Goal: Task Accomplishment & Management: Use online tool/utility

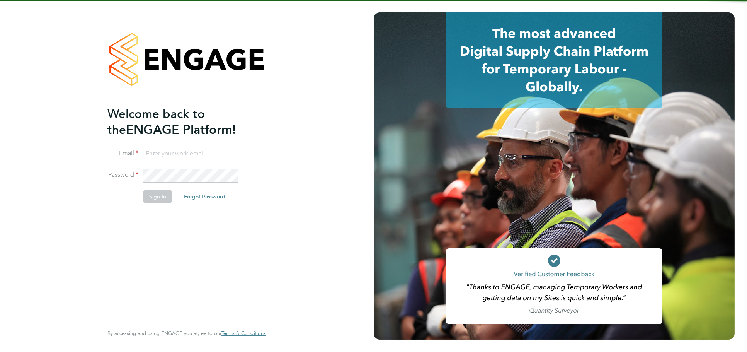
type input "jessica@pcrnet.co.uk"
click at [162, 194] on button "Sign In" at bounding box center [157, 196] width 29 height 12
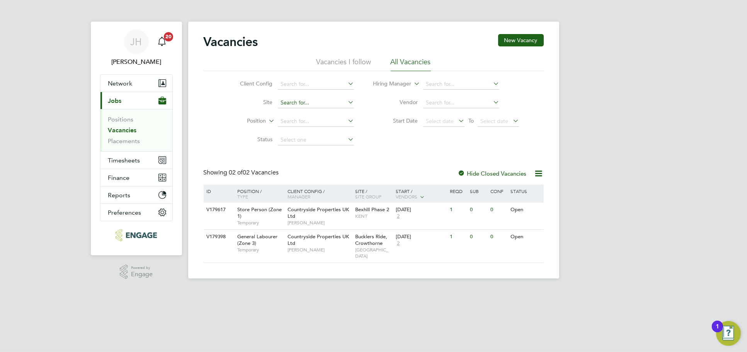
click at [307, 102] on input at bounding box center [316, 102] width 76 height 11
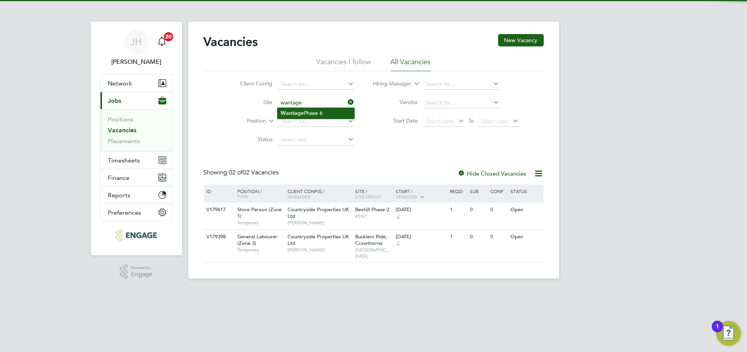
click at [314, 111] on li "Wantage Phase 6" at bounding box center [315, 113] width 77 height 10
type input "Wantage Phase 6"
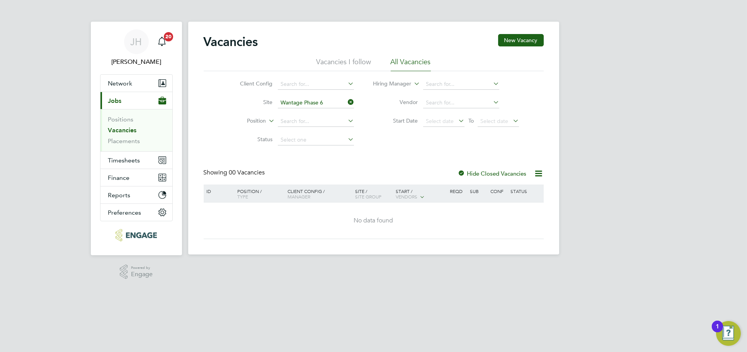
click at [477, 172] on label "Hide Closed Vacancies" at bounding box center [492, 173] width 69 height 7
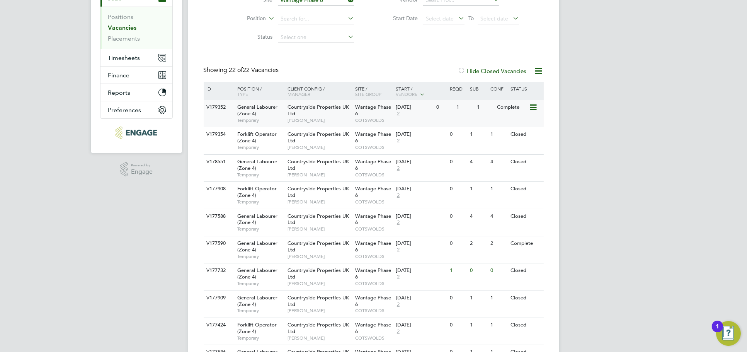
scroll to position [172, 0]
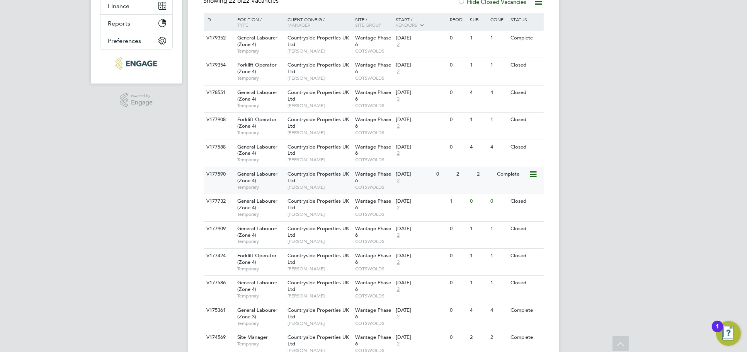
click at [425, 174] on div "[DATE]" at bounding box center [414, 174] width 37 height 7
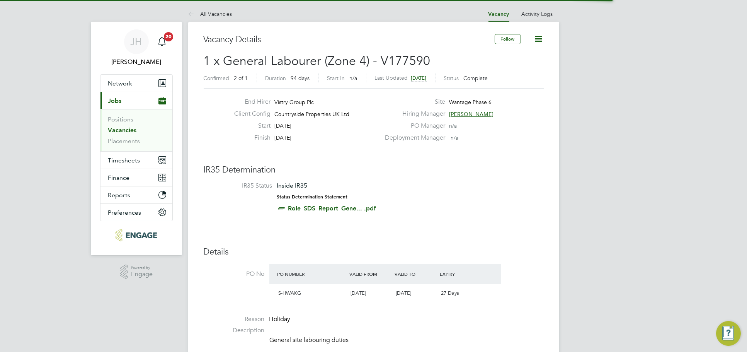
click at [539, 44] on icon at bounding box center [539, 39] width 10 height 10
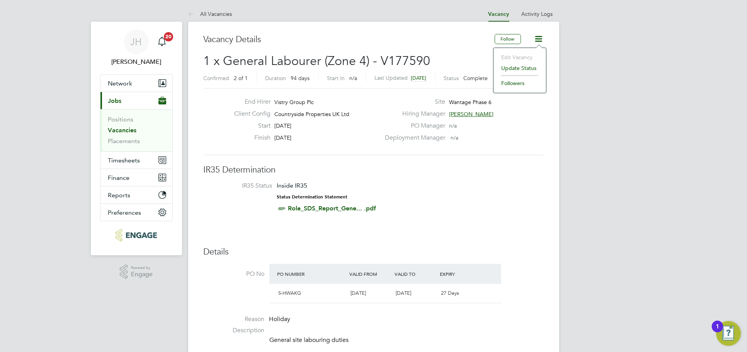
click at [523, 63] on li "Update Status" at bounding box center [519, 68] width 45 height 11
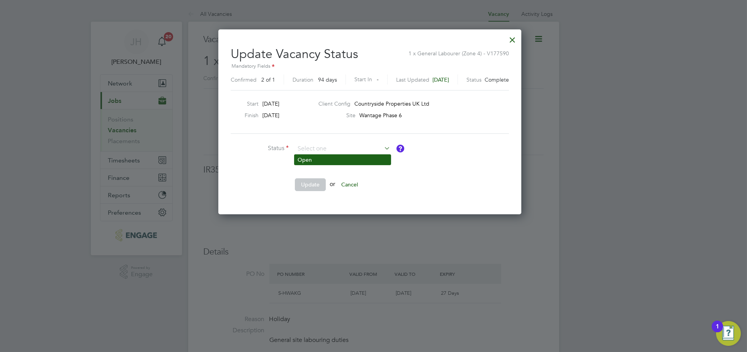
click at [327, 162] on li "Open" at bounding box center [342, 160] width 96 height 10
type input "Open"
click at [315, 190] on button "Update" at bounding box center [310, 184] width 31 height 12
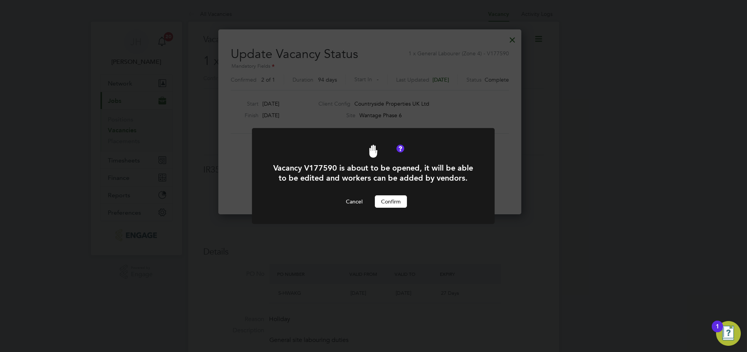
click at [386, 199] on button "Confirm" at bounding box center [391, 201] width 32 height 12
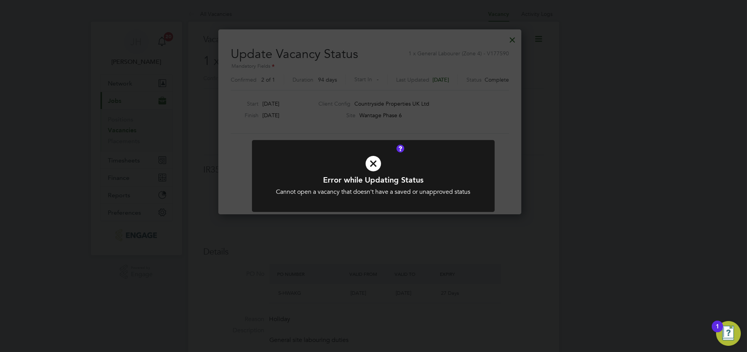
click at [553, 170] on div "Error while Updating Status Cannot open a vacancy that doesn't have a saved or …" at bounding box center [373, 176] width 747 height 352
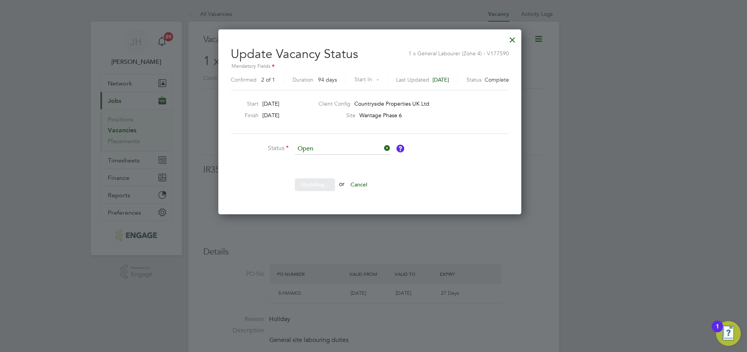
drag, startPoint x: 517, startPoint y: 37, endPoint x: 617, endPoint y: 103, distance: 119.5
click at [517, 37] on div at bounding box center [512, 38] width 14 height 14
